Goal: Task Accomplishment & Management: Manage account settings

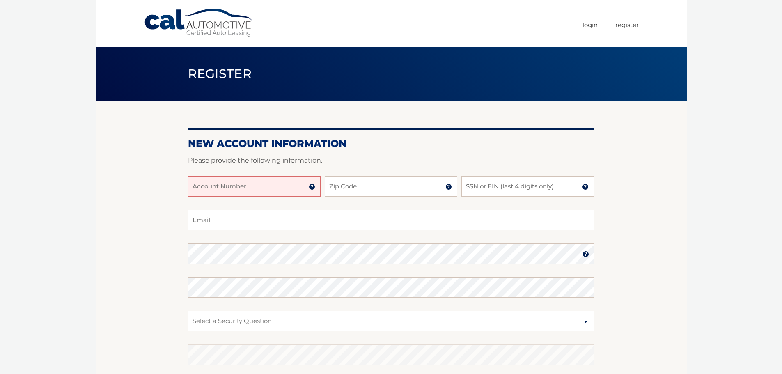
click at [236, 192] on input "Account Number" at bounding box center [254, 186] width 133 height 21
type input "44455972537"
click at [351, 184] on input "Zip Code" at bounding box center [391, 186] width 133 height 21
type input "07626"
click at [523, 189] on input "SSN or EIN (last 4 digits only)" at bounding box center [527, 186] width 133 height 21
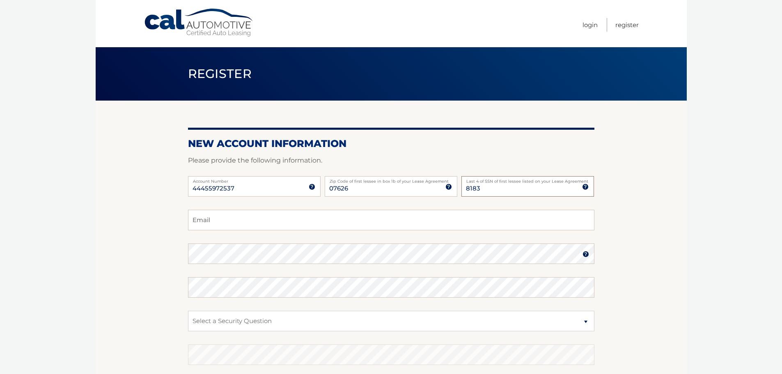
type input "8183"
click at [455, 227] on input "Email" at bounding box center [391, 220] width 406 height 21
type input "idoavnon@gmail.com"
click at [142, 263] on section "New Account Information Please provide the following information. 44455972537 A…" at bounding box center [391, 261] width 591 height 320
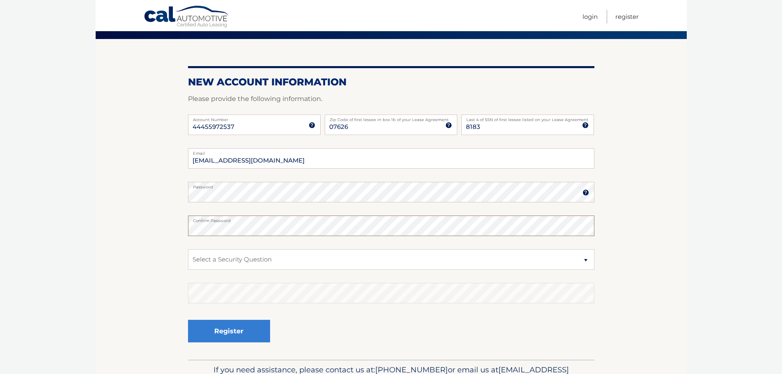
scroll to position [82, 0]
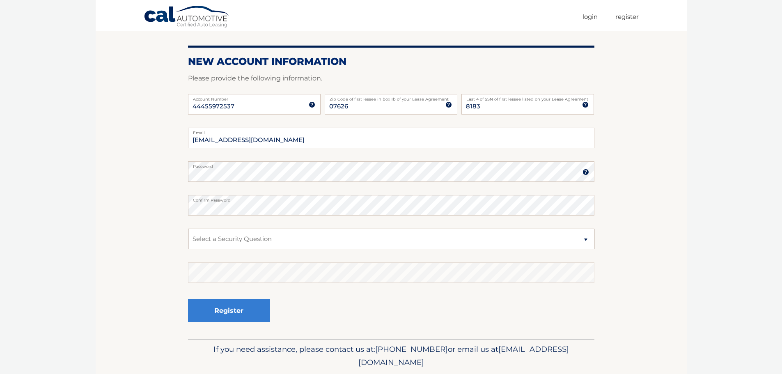
click at [257, 238] on select "Select a Security Question What was the name of your elementary school? What is…" at bounding box center [391, 239] width 406 height 21
select select "2"
click at [188, 229] on select "Select a Security Question What was the name of your elementary school? What is…" at bounding box center [391, 239] width 406 height 21
click at [330, 302] on div "Register" at bounding box center [391, 311] width 406 height 30
click at [244, 309] on button "Register" at bounding box center [229, 310] width 82 height 23
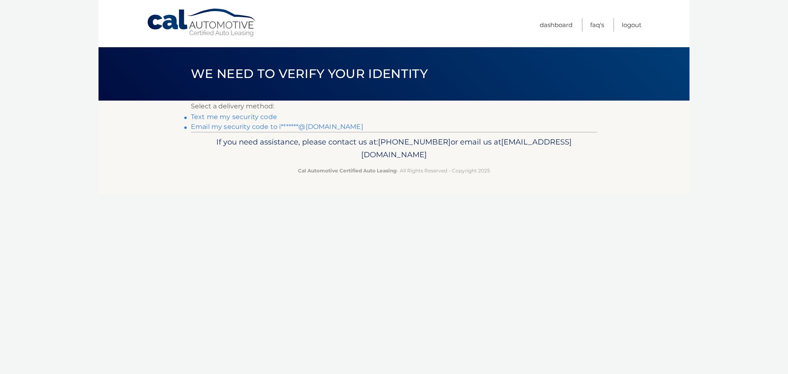
click at [254, 117] on link "Text me my security code" at bounding box center [234, 117] width 86 height 8
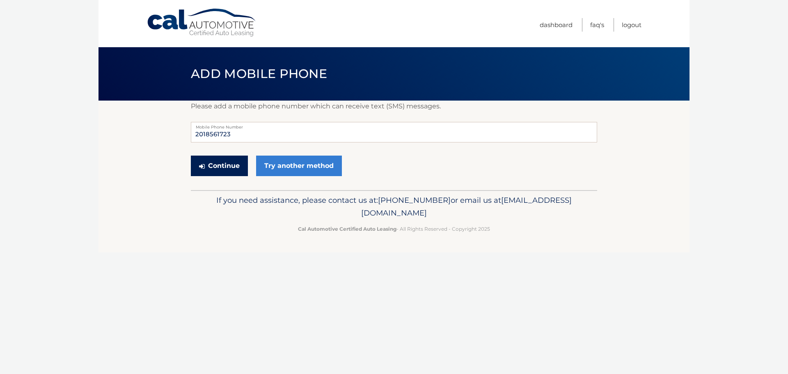
click at [217, 168] on button "Continue" at bounding box center [219, 165] width 57 height 21
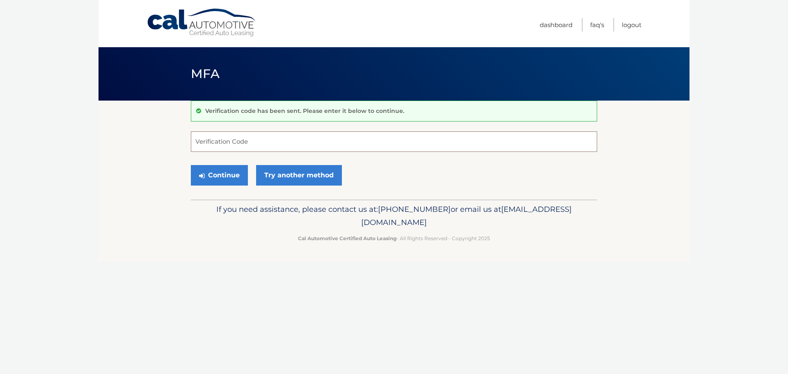
click at [238, 146] on input "Verification Code" at bounding box center [394, 141] width 406 height 21
type input "305819"
click at [223, 179] on button "Continue" at bounding box center [219, 175] width 57 height 21
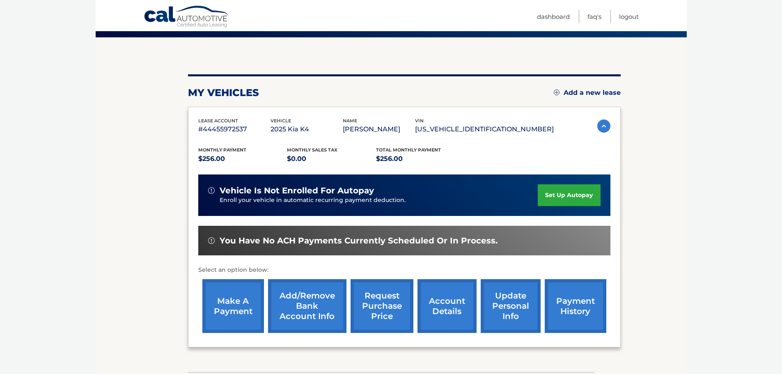
scroll to position [82, 0]
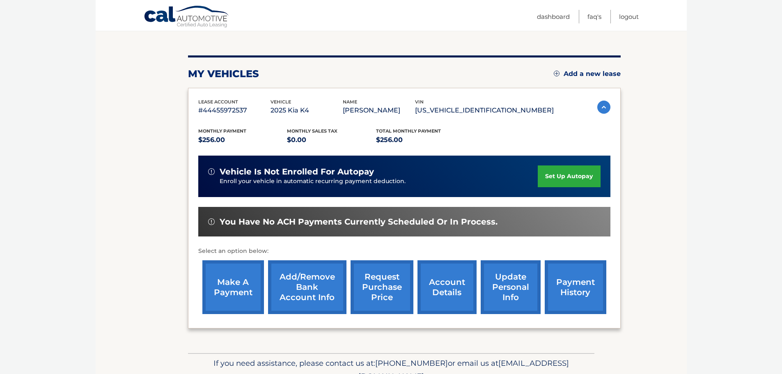
click at [569, 182] on link "set up autopay" at bounding box center [568, 176] width 62 height 22
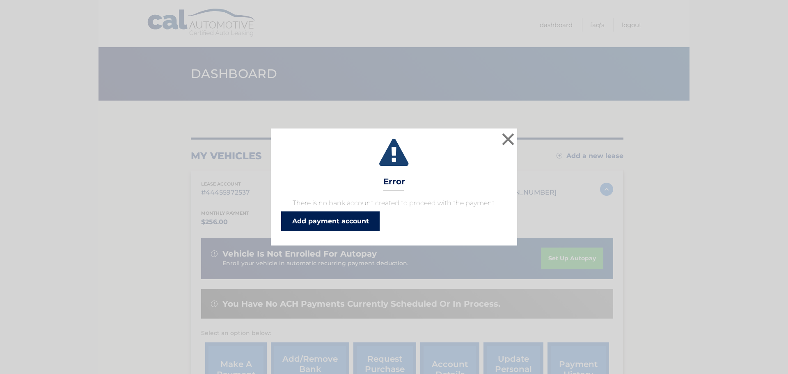
click at [346, 221] on link "Add payment account" at bounding box center [330, 221] width 98 height 20
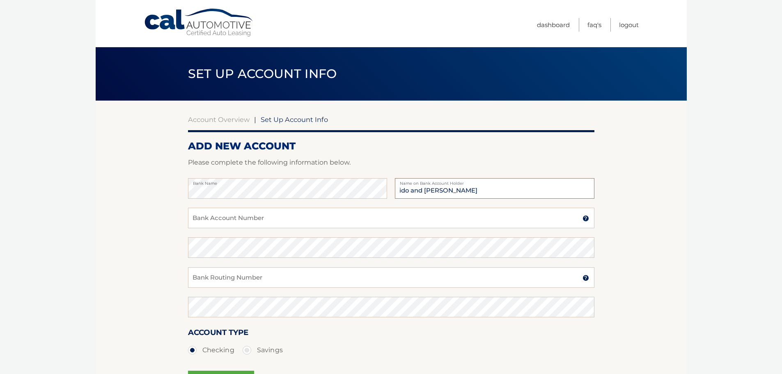
type input "ido and [PERSON_NAME]"
click at [226, 213] on input "Bank Account Number" at bounding box center [391, 218] width 406 height 21
drag, startPoint x: 235, startPoint y: 218, endPoint x: 192, endPoint y: 218, distance: 43.9
click at [192, 218] on input "6792430881" at bounding box center [391, 218] width 406 height 21
type input "6792430881"
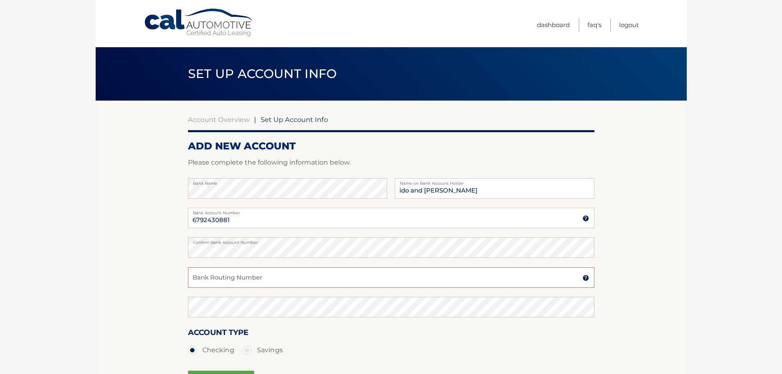
click at [220, 277] on input "Bank Routing Number" at bounding box center [391, 277] width 406 height 21
drag, startPoint x: 238, startPoint y: 277, endPoint x: 176, endPoint y: 283, distance: 62.7
click at [176, 283] on section "Account Overview | Set Up Account Info ADD NEW ACCOUNT Please complete the foll…" at bounding box center [391, 257] width 591 height 313
type input "021000089"
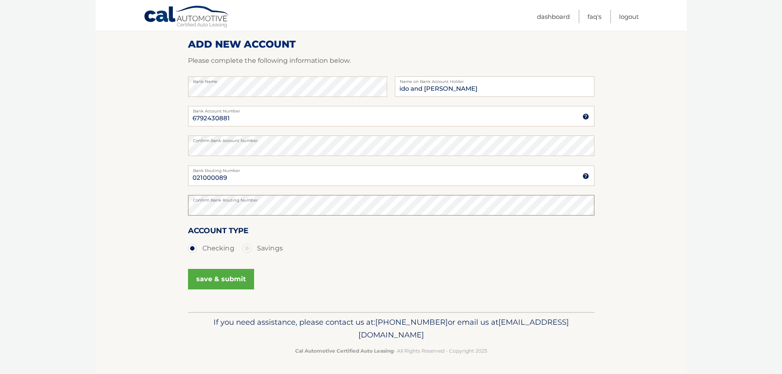
scroll to position [102, 0]
click at [222, 281] on button "save & submit" at bounding box center [221, 278] width 66 height 21
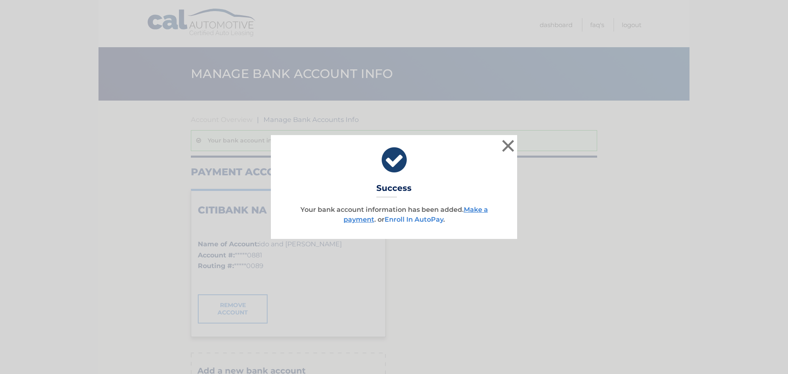
click at [411, 221] on link "Enroll In AutoPay" at bounding box center [413, 219] width 59 height 8
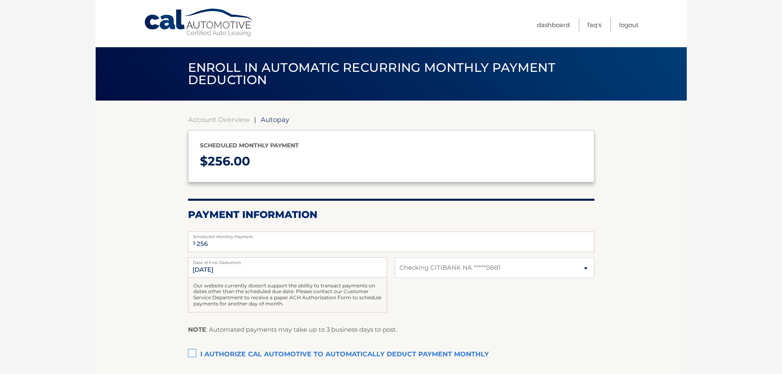
select select "YjBmZjg3Y2MtMWNiNi00N2FkLWIxYzItNDYzZDgwNjg5NzZk"
click at [238, 272] on input "8/12/2025" at bounding box center [287, 267] width 199 height 21
drag, startPoint x: 217, startPoint y: 269, endPoint x: 188, endPoint y: 270, distance: 29.1
click at [188, 270] on input "8/12/2025" at bounding box center [287, 267] width 199 height 21
click at [258, 272] on input "8/12/2025" at bounding box center [287, 267] width 199 height 21
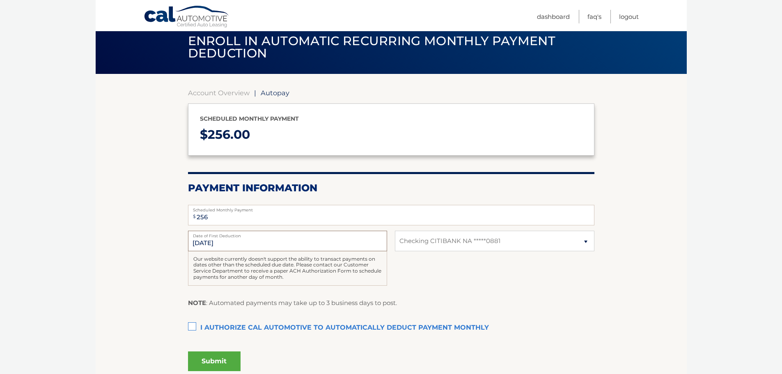
scroll to position [41, 0]
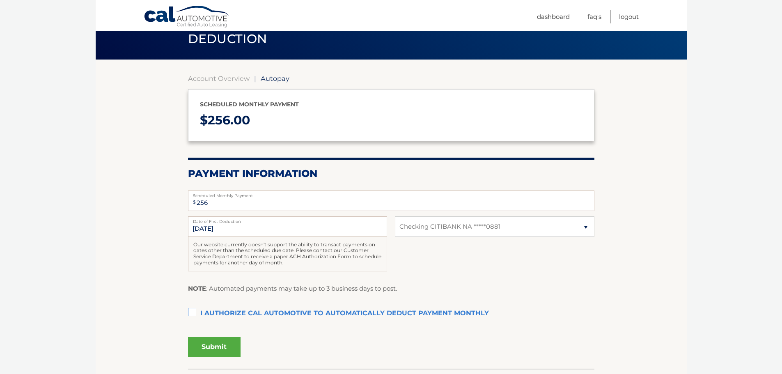
click at [196, 309] on label "I authorize cal automotive to automatically deduct payment monthly This checkbo…" at bounding box center [391, 313] width 406 height 16
click at [0, 0] on input "I authorize cal automotive to automatically deduct payment monthly This checkbo…" at bounding box center [0, 0] width 0 height 0
drag, startPoint x: 201, startPoint y: 230, endPoint x: 196, endPoint y: 228, distance: 5.7
click at [196, 228] on input "8/12/2025" at bounding box center [287, 226] width 199 height 21
click at [450, 274] on div "8/12/2025 Date of First Deduction Our website currently doesn't support the abi…" at bounding box center [391, 248] width 406 height 64
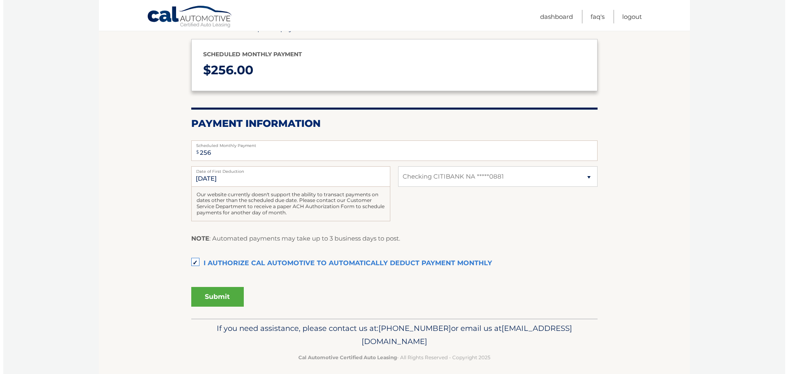
scroll to position [98, 0]
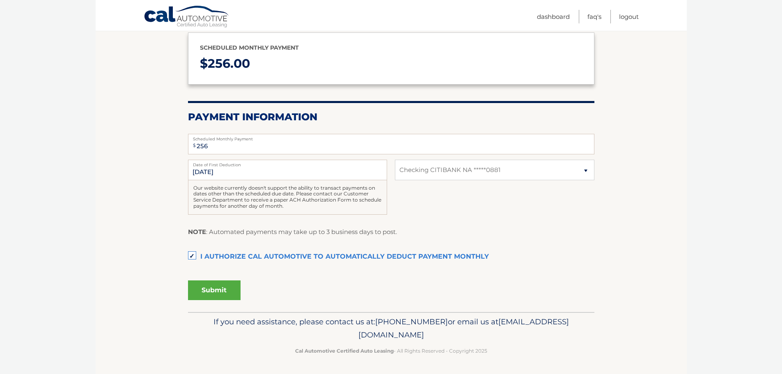
click at [224, 294] on button "Submit" at bounding box center [214, 290] width 53 height 20
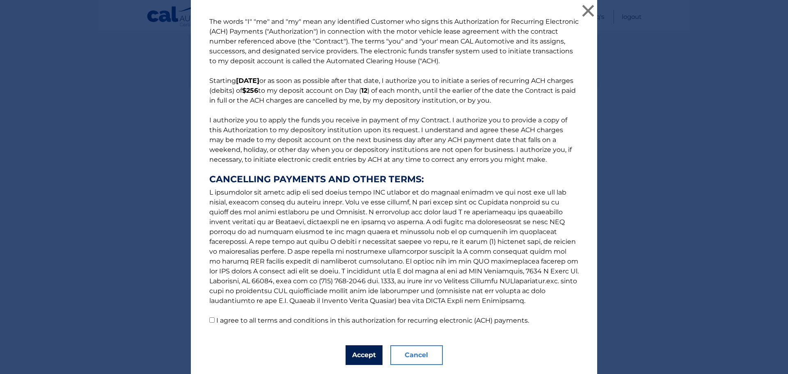
click at [359, 353] on button "Accept" at bounding box center [363, 355] width 37 height 20
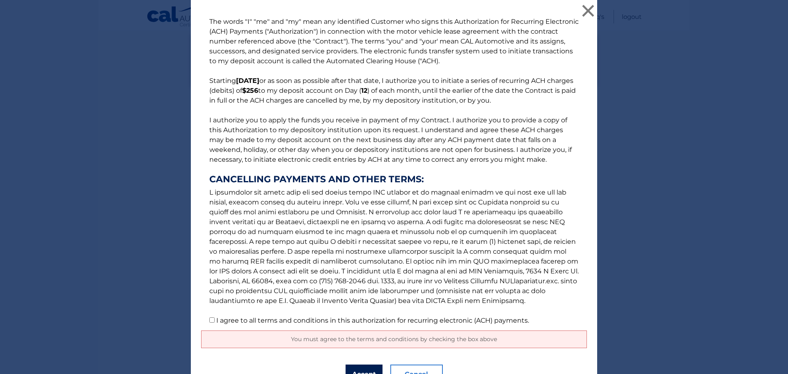
scroll to position [41, 0]
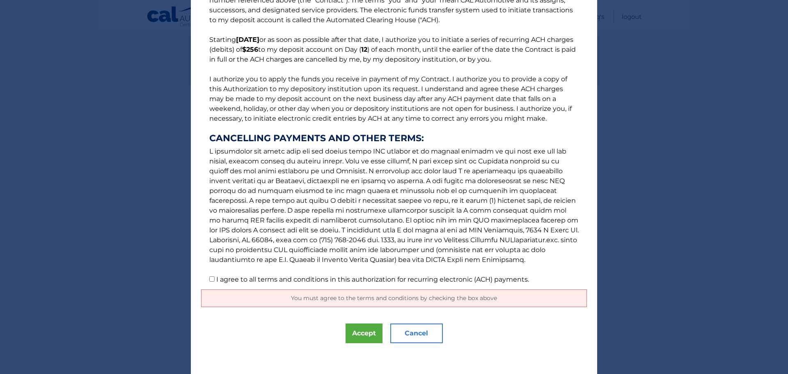
click at [211, 280] on input "I agree to all terms and conditions in this authorization for recurring electro…" at bounding box center [211, 278] width 5 height 5
checkbox input "true"
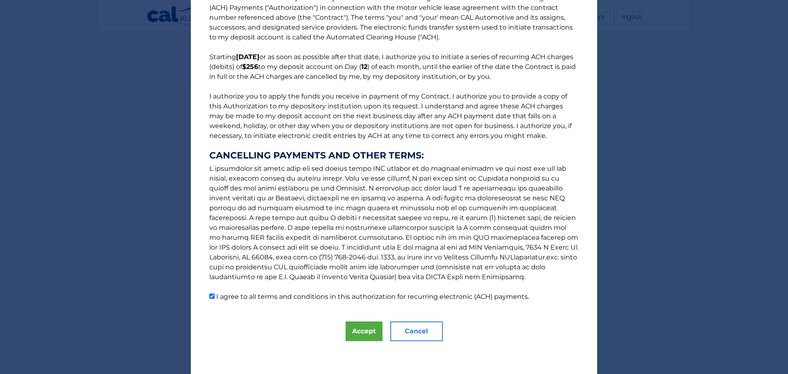
scroll to position [24, 0]
click at [361, 331] on button "Accept" at bounding box center [363, 331] width 37 height 20
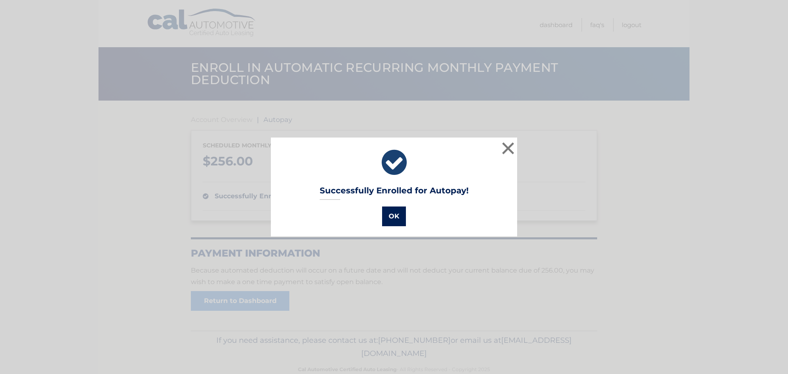
click at [393, 214] on button "OK" at bounding box center [394, 216] width 24 height 20
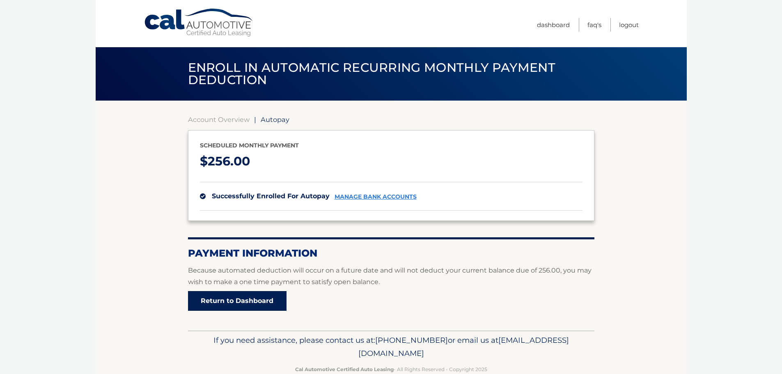
click at [263, 296] on link "Return to Dashboard" at bounding box center [237, 301] width 98 height 20
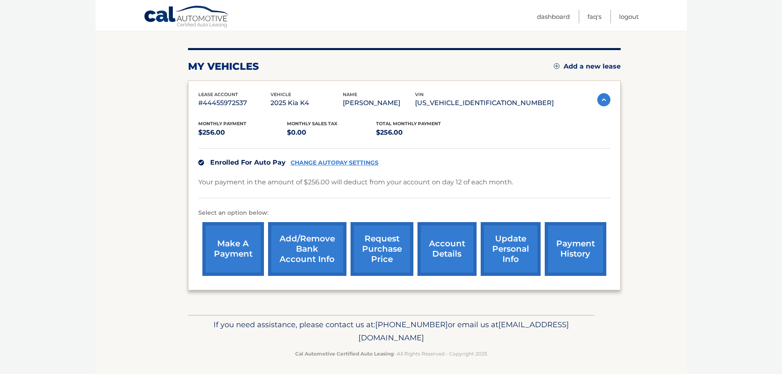
scroll to position [92, 0]
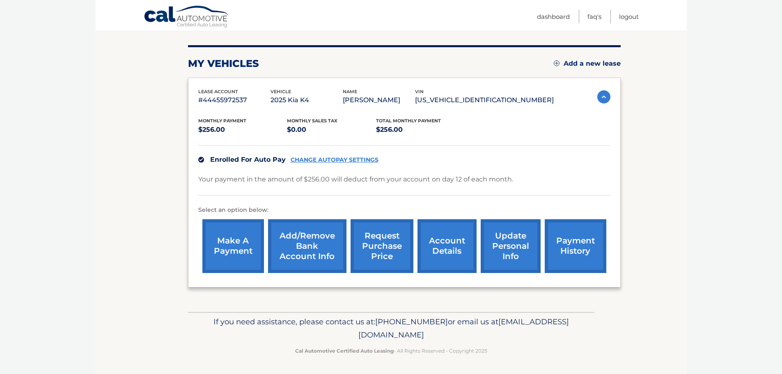
click at [505, 243] on link "update personal info" at bounding box center [510, 246] width 60 height 54
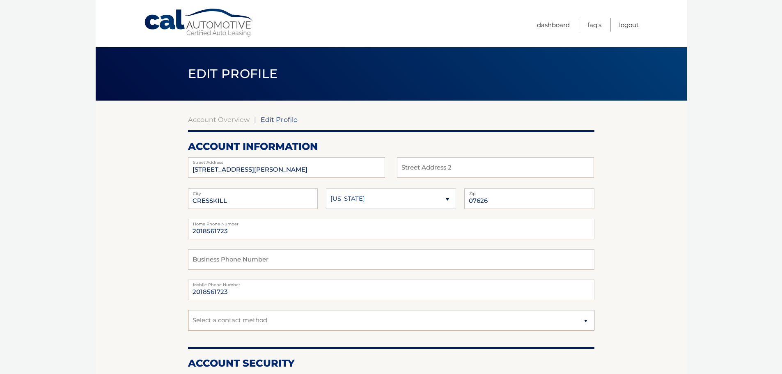
click at [271, 316] on select "Select a contact method Mobile Home" at bounding box center [391, 320] width 406 height 21
select select "1"
click at [188, 310] on select "Select a contact method Mobile Home" at bounding box center [391, 320] width 406 height 21
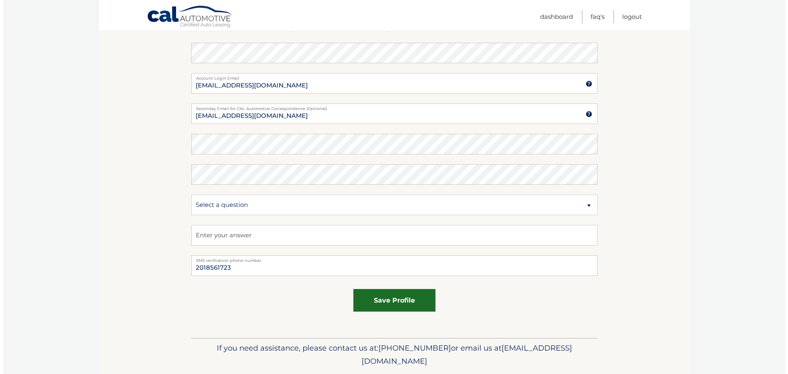
scroll to position [345, 0]
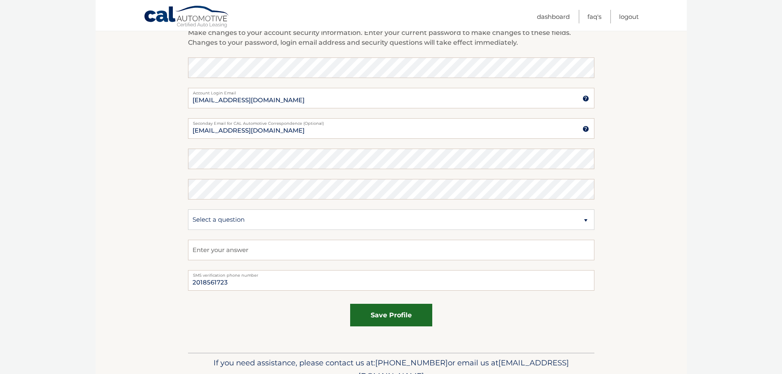
click at [400, 318] on button "save profile" at bounding box center [391, 315] width 82 height 23
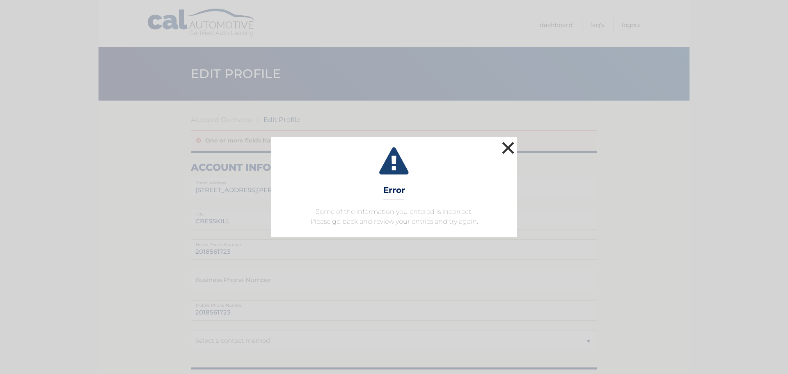
click at [506, 147] on button "×" at bounding box center [508, 147] width 16 height 16
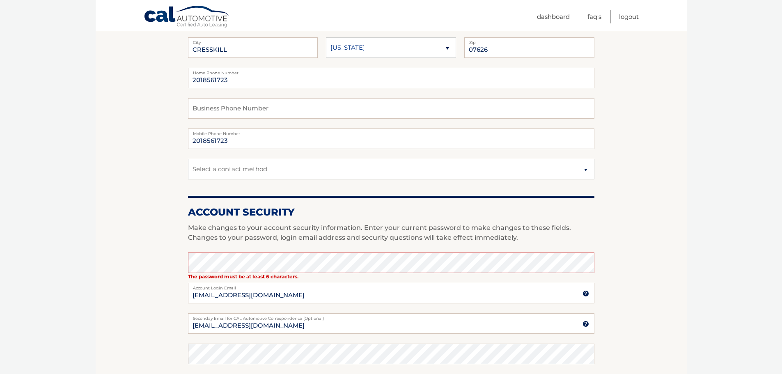
scroll to position [205, 0]
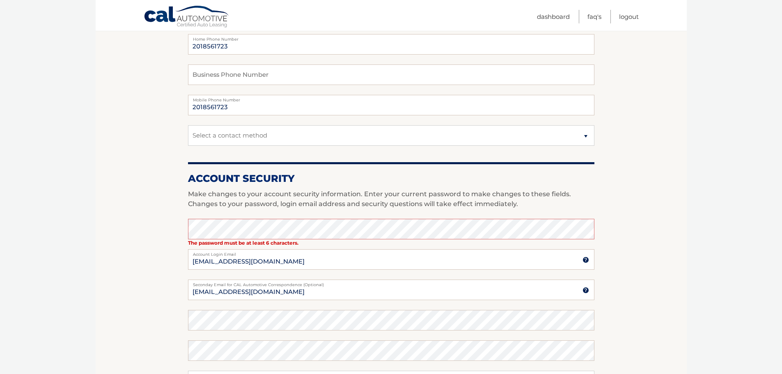
click at [638, 263] on section "Account Overview | Edit Profile One or more fields have an error. account infor…" at bounding box center [391, 204] width 591 height 618
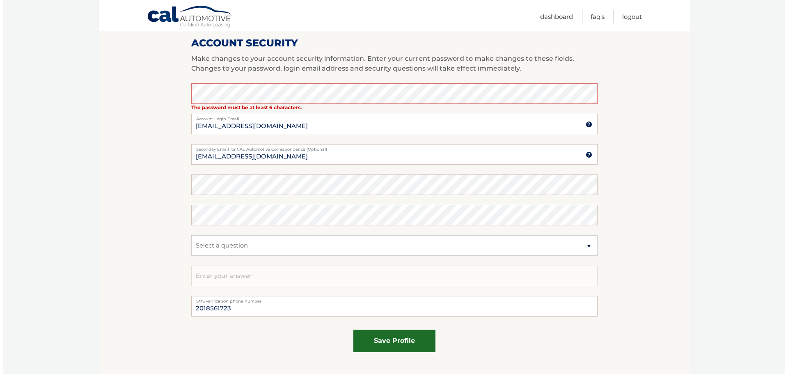
scroll to position [369, 0]
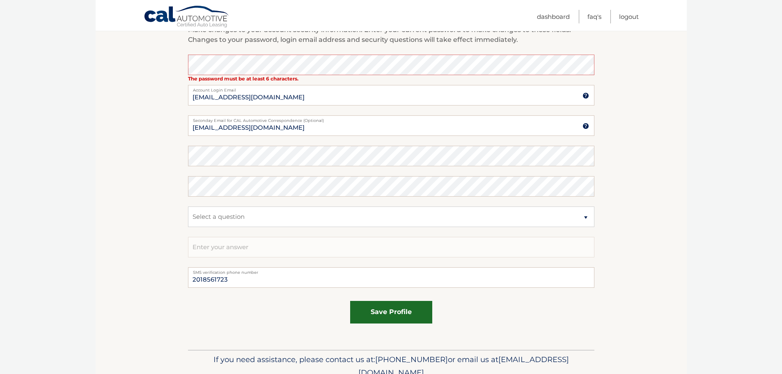
click at [378, 321] on button "save profile" at bounding box center [391, 312] width 82 height 23
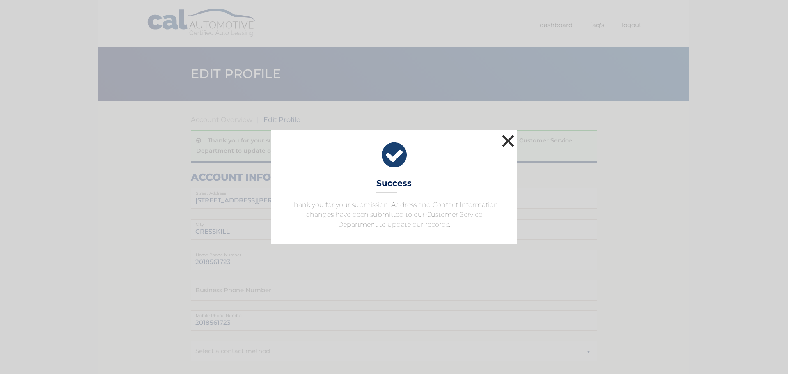
click at [503, 139] on button "×" at bounding box center [508, 141] width 16 height 16
